Goal: Task Accomplishment & Management: Complete application form

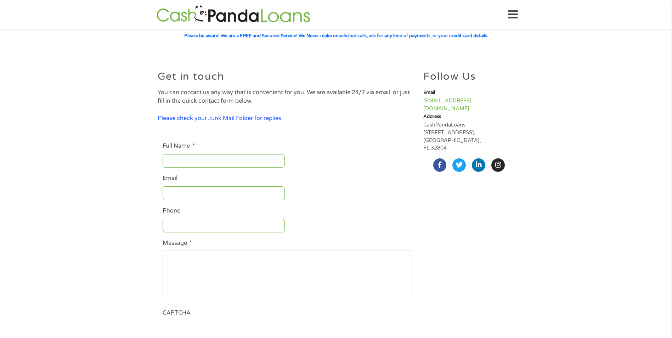
scroll to position [35, 0]
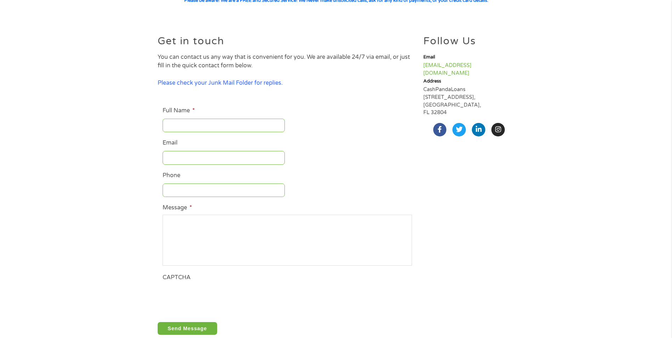
click at [186, 124] on input "Full Name *" at bounding box center [224, 125] width 122 height 13
type input "[PERSON_NAME]"
type input "[EMAIL_ADDRESS][DOMAIN_NAME]"
type input "9155884232"
click at [182, 219] on textarea "Message *" at bounding box center [287, 240] width 249 height 51
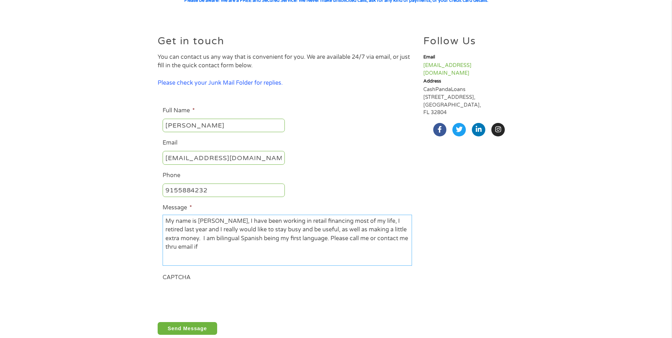
click at [217, 253] on textarea "My name is [PERSON_NAME], I have been working in retail financing most of my li…" at bounding box center [287, 240] width 249 height 51
type textarea "My name is [PERSON_NAME], I have been working in retail financing most of my li…"
click at [193, 329] on input "Send Message" at bounding box center [188, 328] width 60 height 13
click at [183, 329] on input "Send Message" at bounding box center [188, 328] width 60 height 13
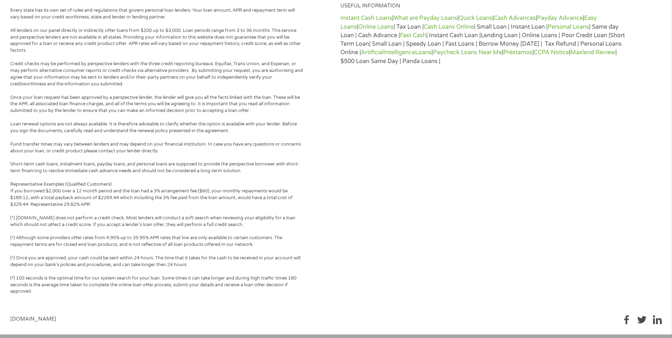
scroll to position [282, 0]
